Goal: Information Seeking & Learning: Learn about a topic

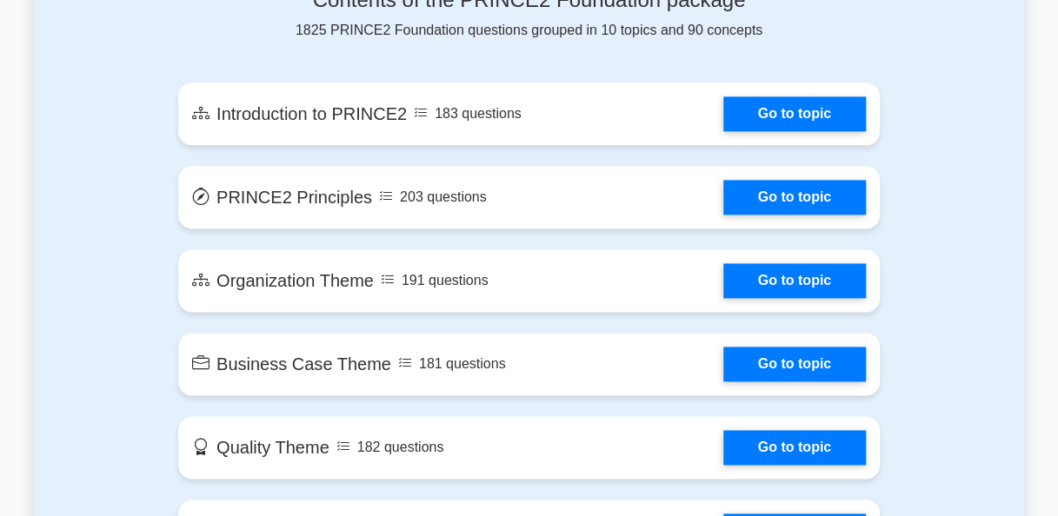
scroll to position [1008, 0]
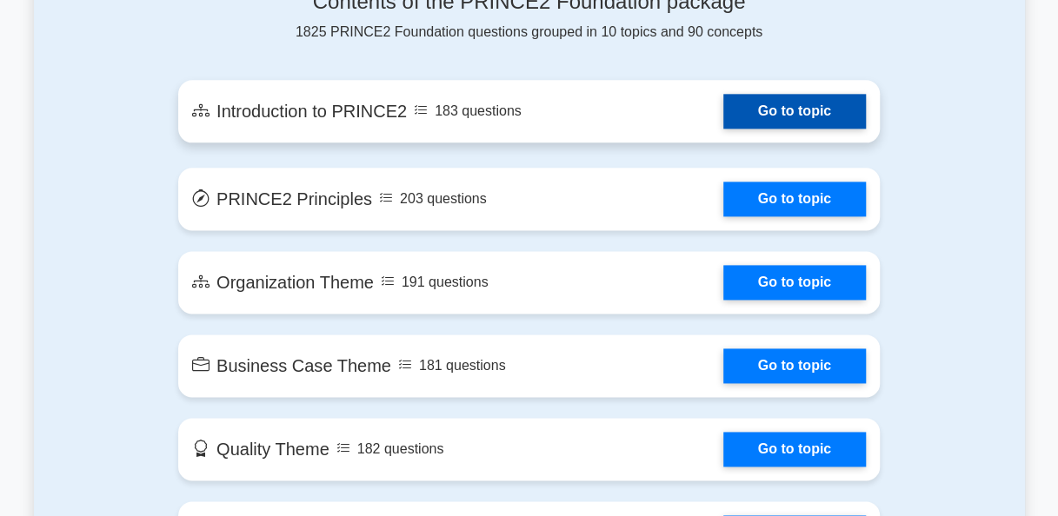
click at [766, 99] on link "Go to topic" at bounding box center [794, 111] width 143 height 35
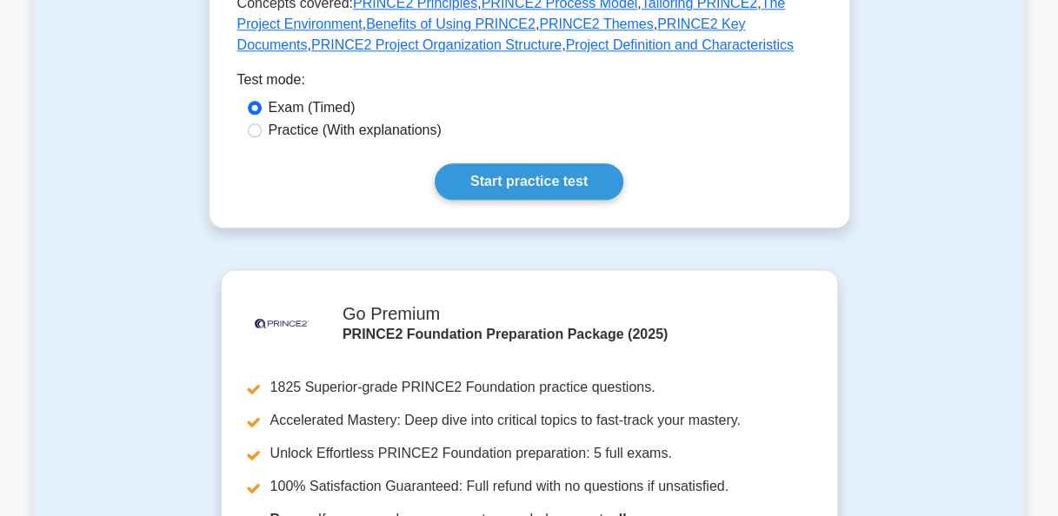
scroll to position [974, 0]
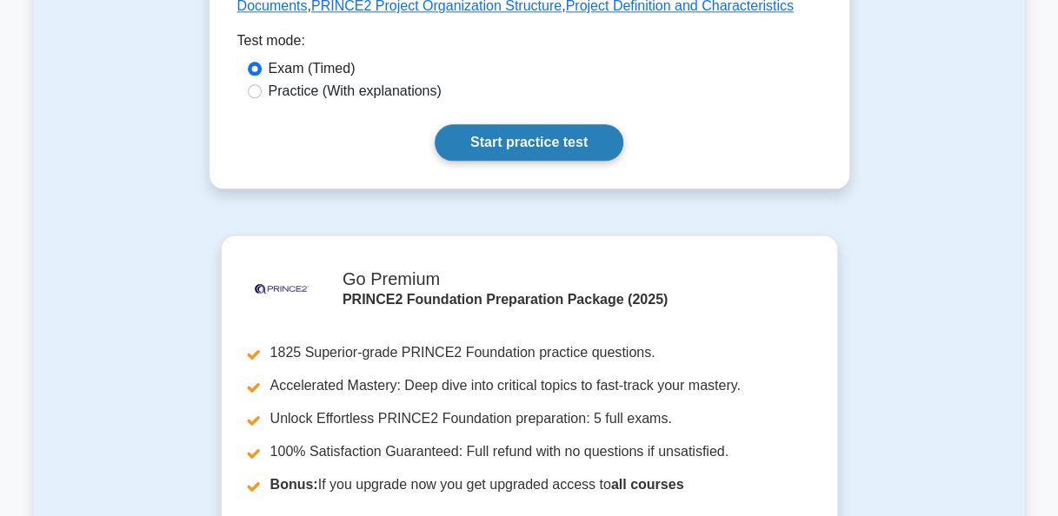
click at [543, 124] on link "Start practice test" at bounding box center [529, 142] width 189 height 37
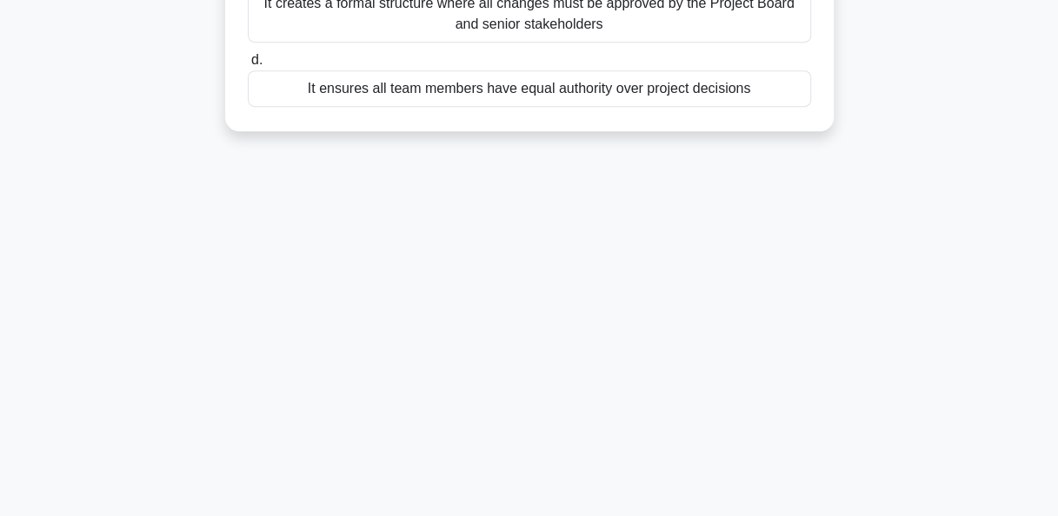
scroll to position [388, 0]
